Goal: Find specific page/section: Find specific page/section

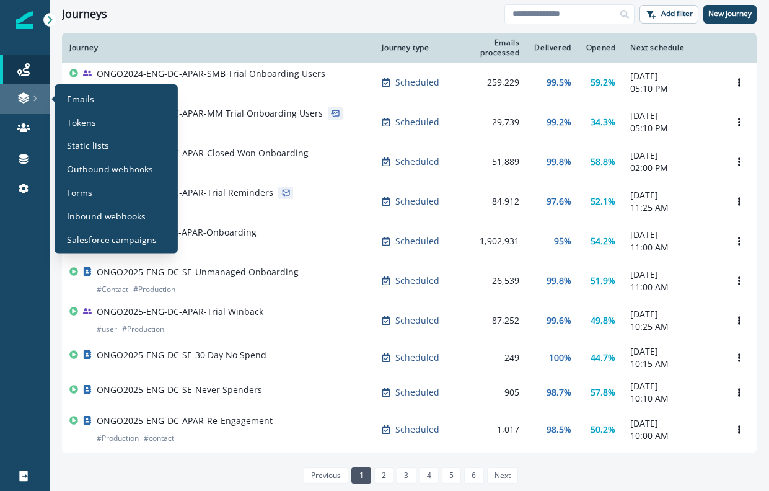
click at [27, 105] on link at bounding box center [25, 99] width 50 height 30
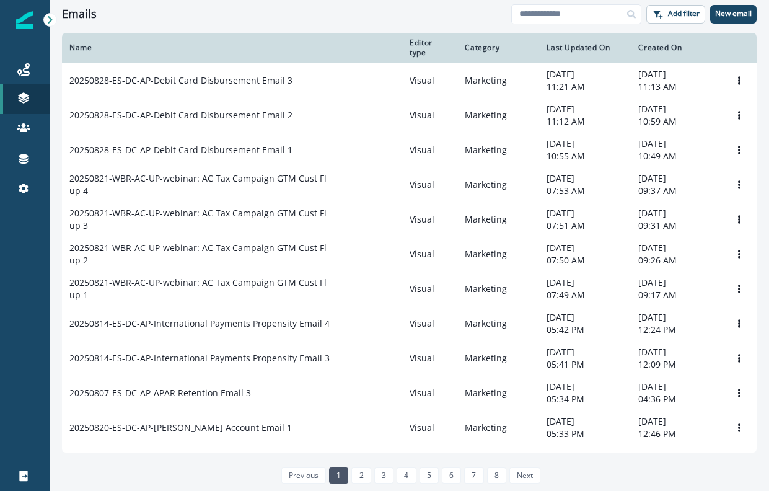
click at [242, 24] on div "Emails Add filter New email" at bounding box center [410, 14] width 720 height 28
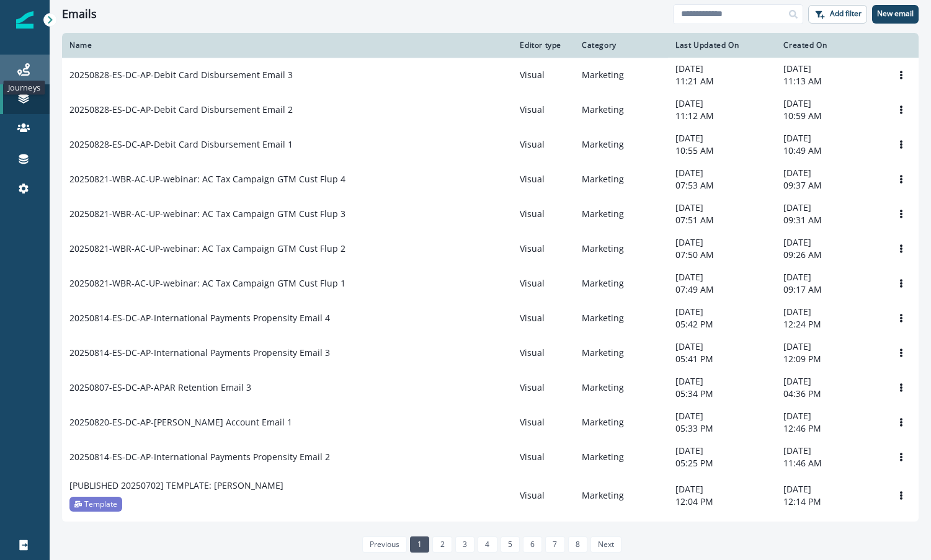
click at [19, 69] on icon at bounding box center [23, 69] width 12 height 12
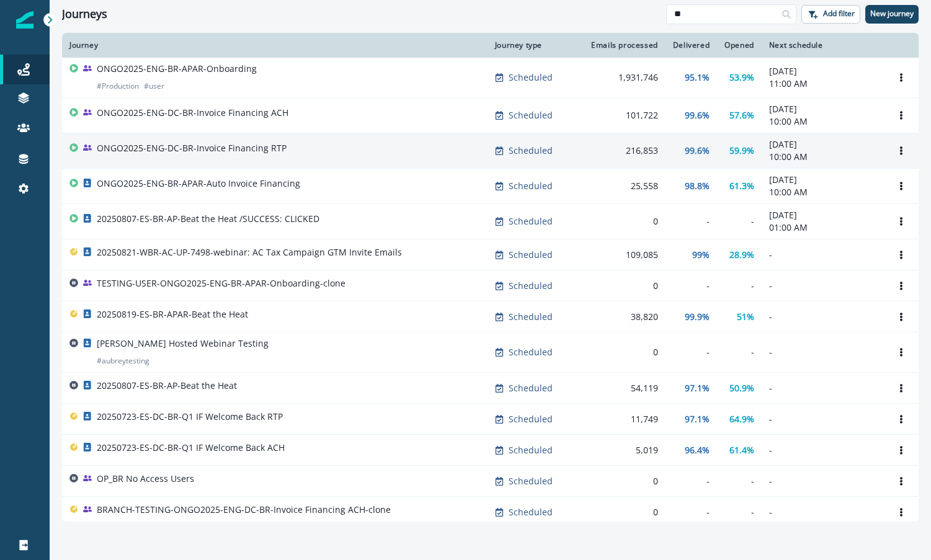
click at [353, 156] on div "ONGO2025-ENG-DC-BR-Invoice Financing RTP" at bounding box center [274, 150] width 410 height 17
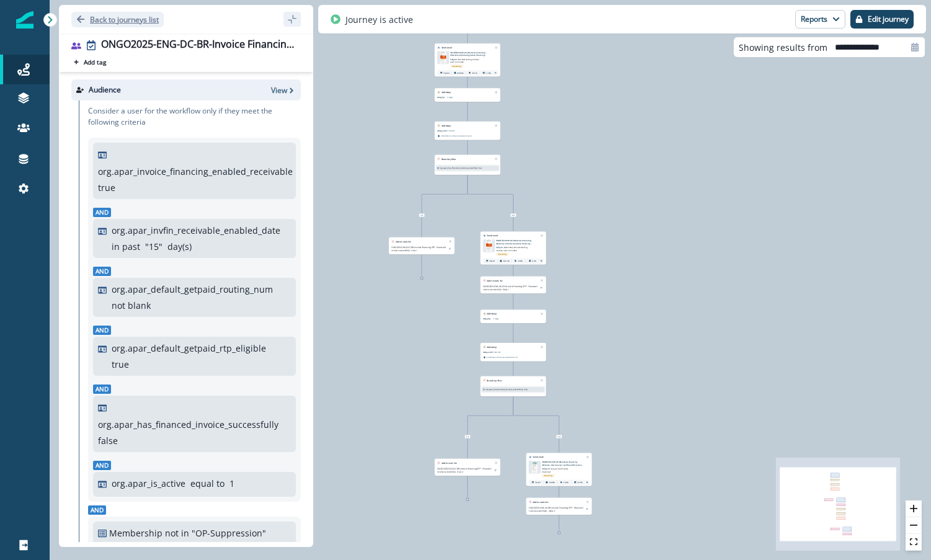
click at [80, 19] on icon "Go back" at bounding box center [80, 18] width 7 height 7
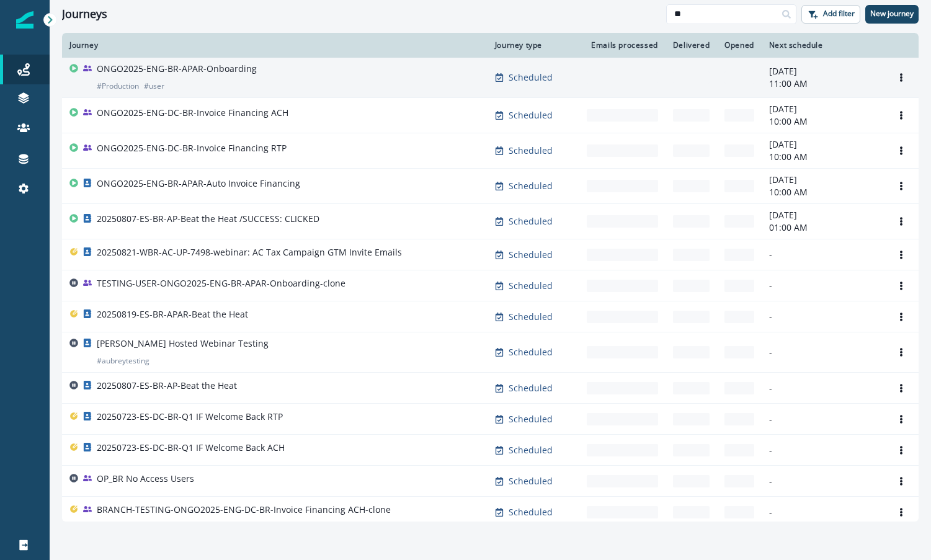
click at [378, 81] on div "ONGO2025-ENG-BR-APAR-Onboarding # Production # user" at bounding box center [274, 78] width 410 height 30
